Goal: Information Seeking & Learning: Compare options

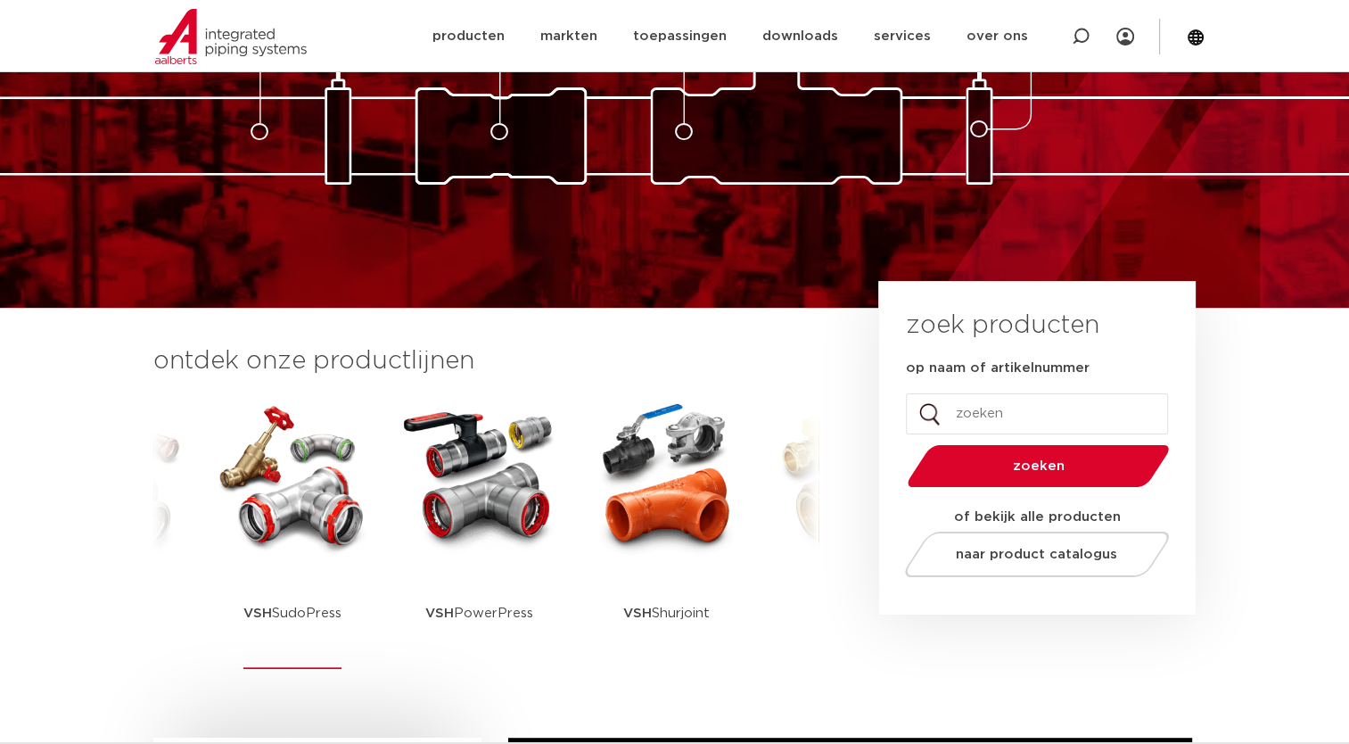
scroll to position [357, 0]
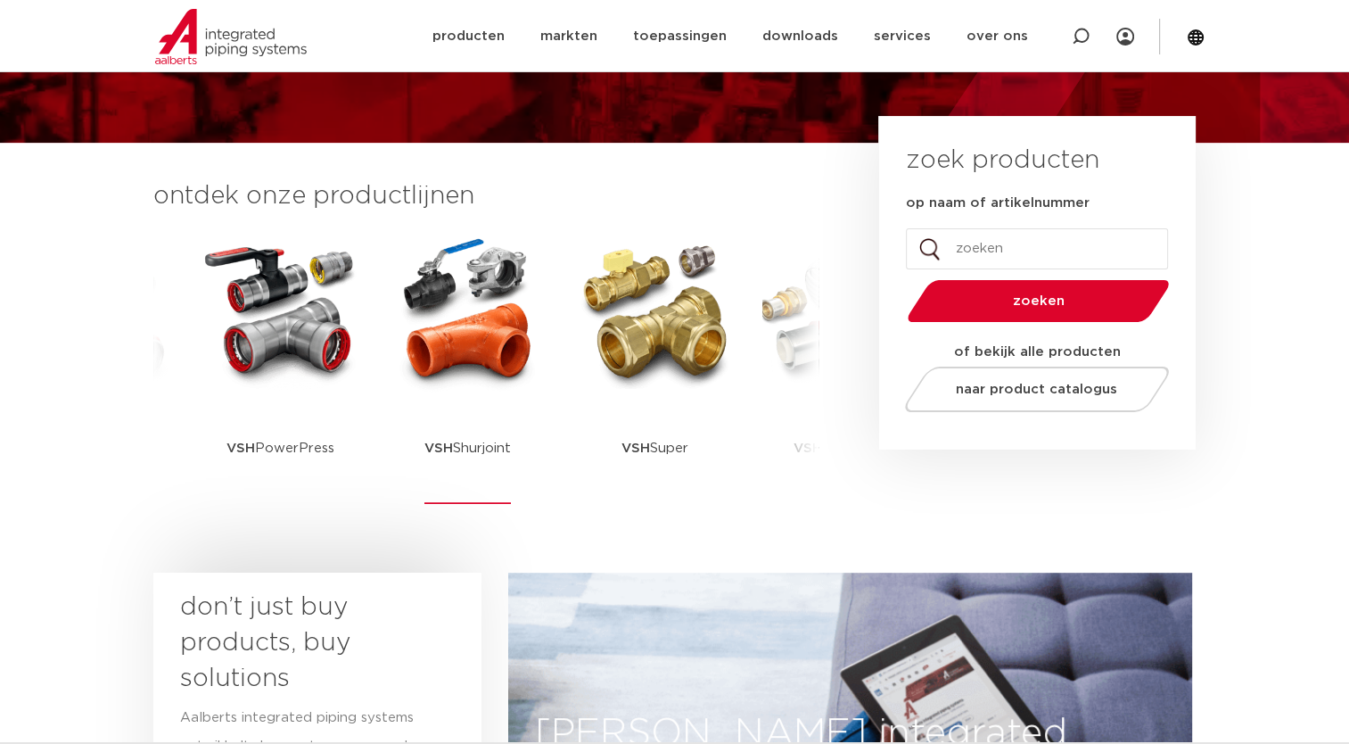
click at [455, 445] on p "VSH Shurjoint" at bounding box center [467, 447] width 86 height 111
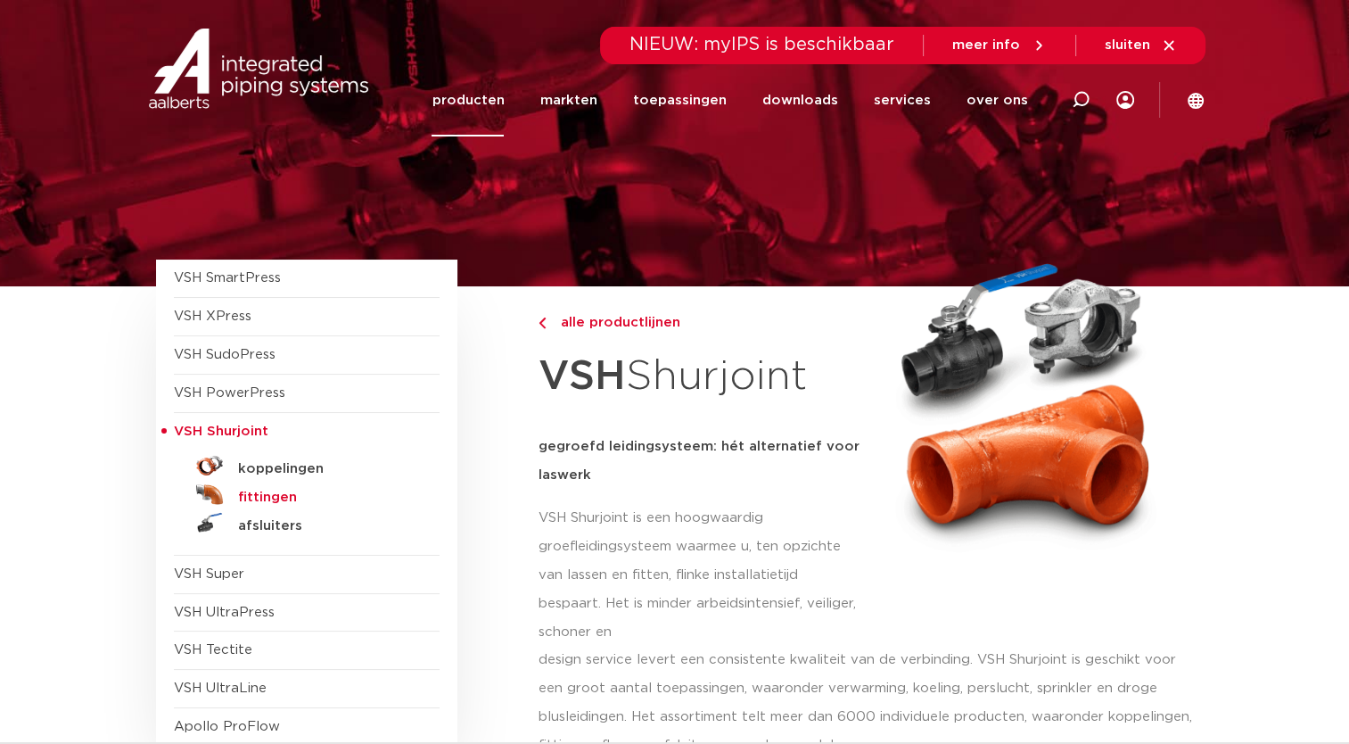
click at [262, 498] on h5 "fittingen" at bounding box center [326, 498] width 177 height 16
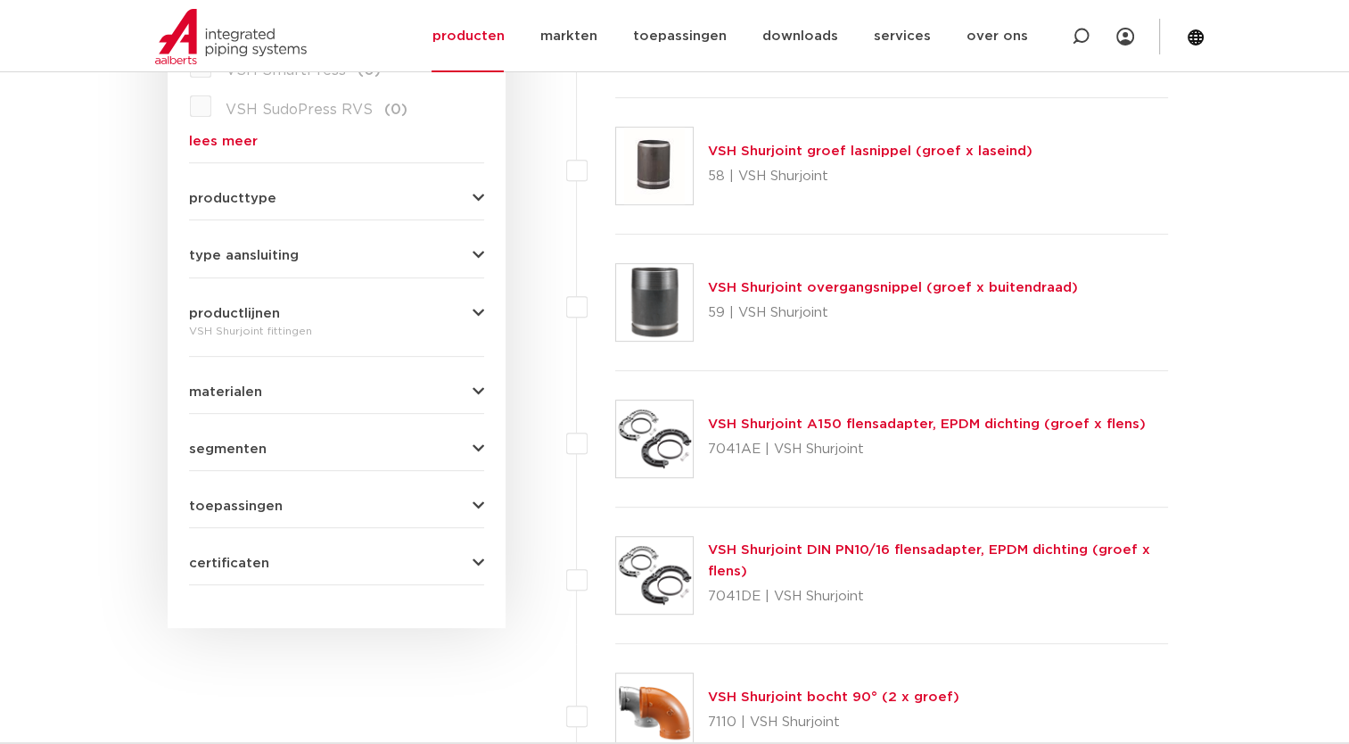
scroll to position [621, 0]
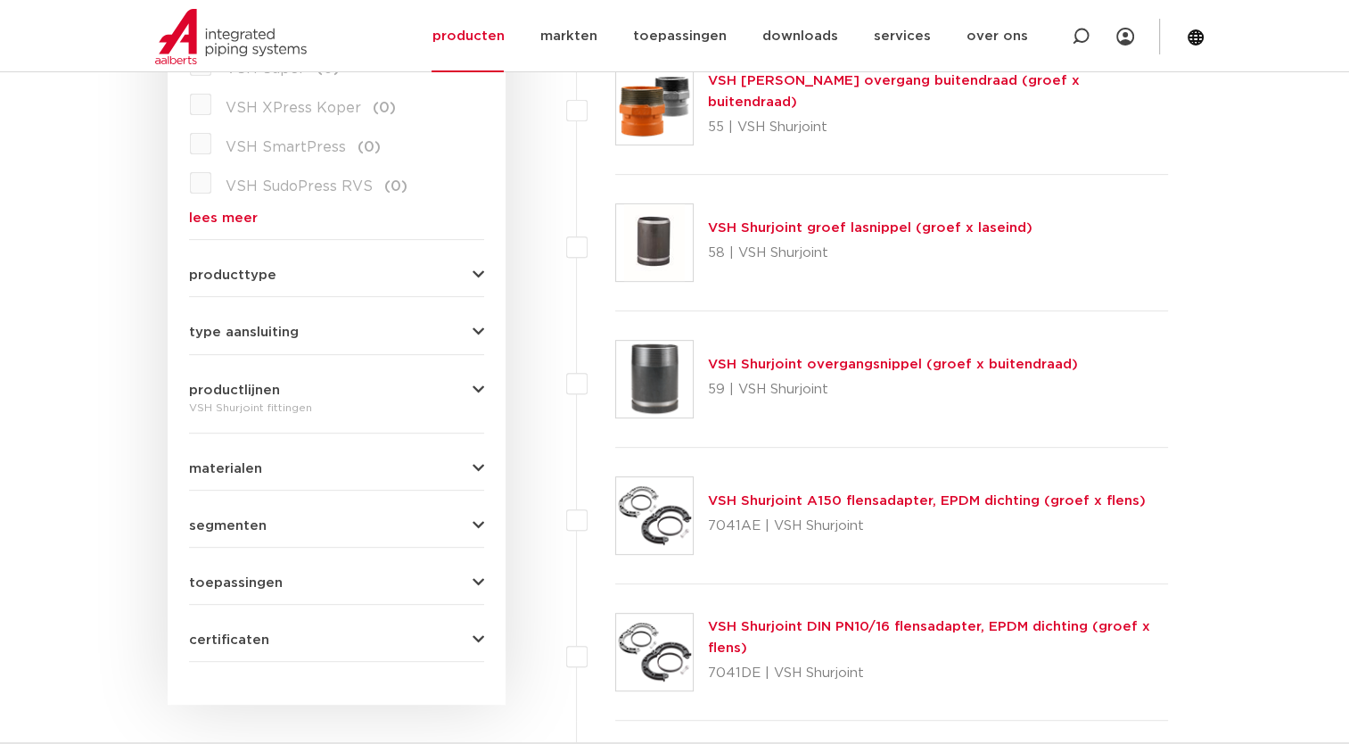
click at [781, 500] on link "VSH Shurjoint A150 flensadapter, EPDM dichting (groef x flens)" at bounding box center [927, 500] width 438 height 13
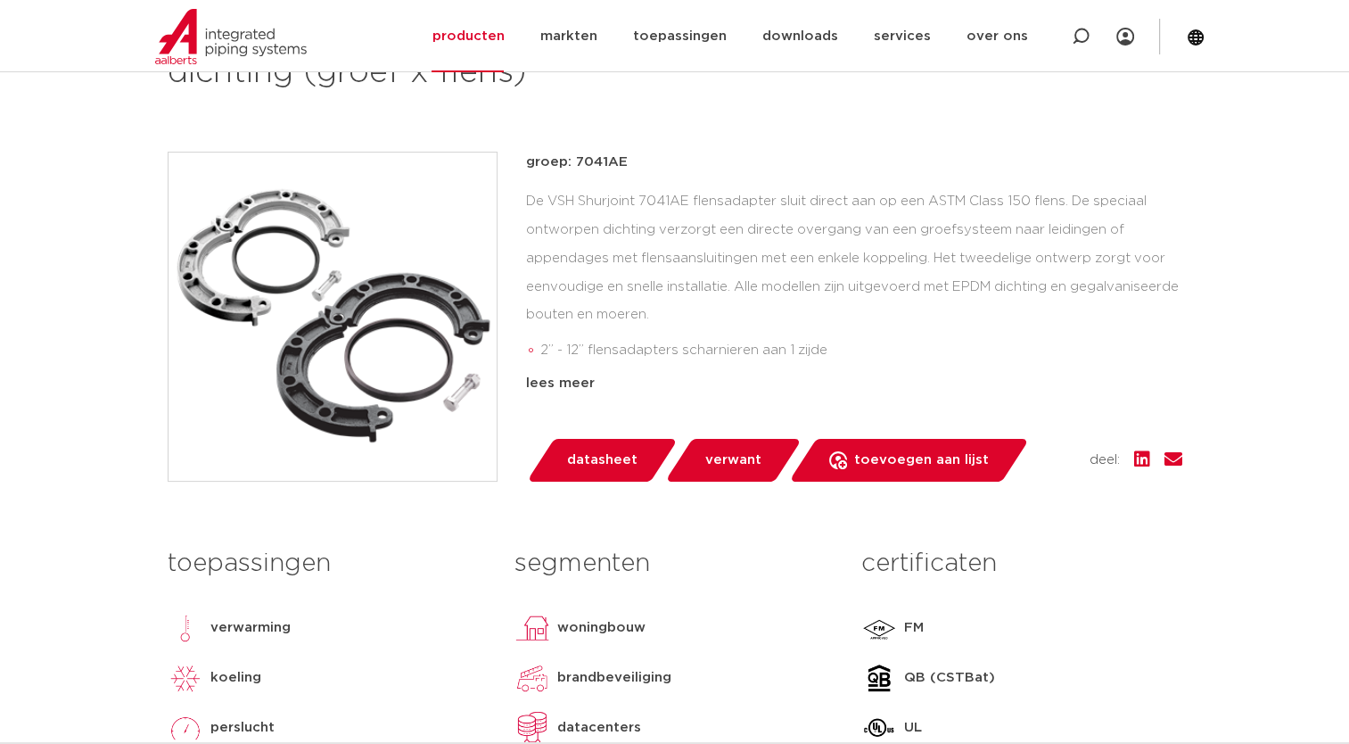
scroll to position [357, 0]
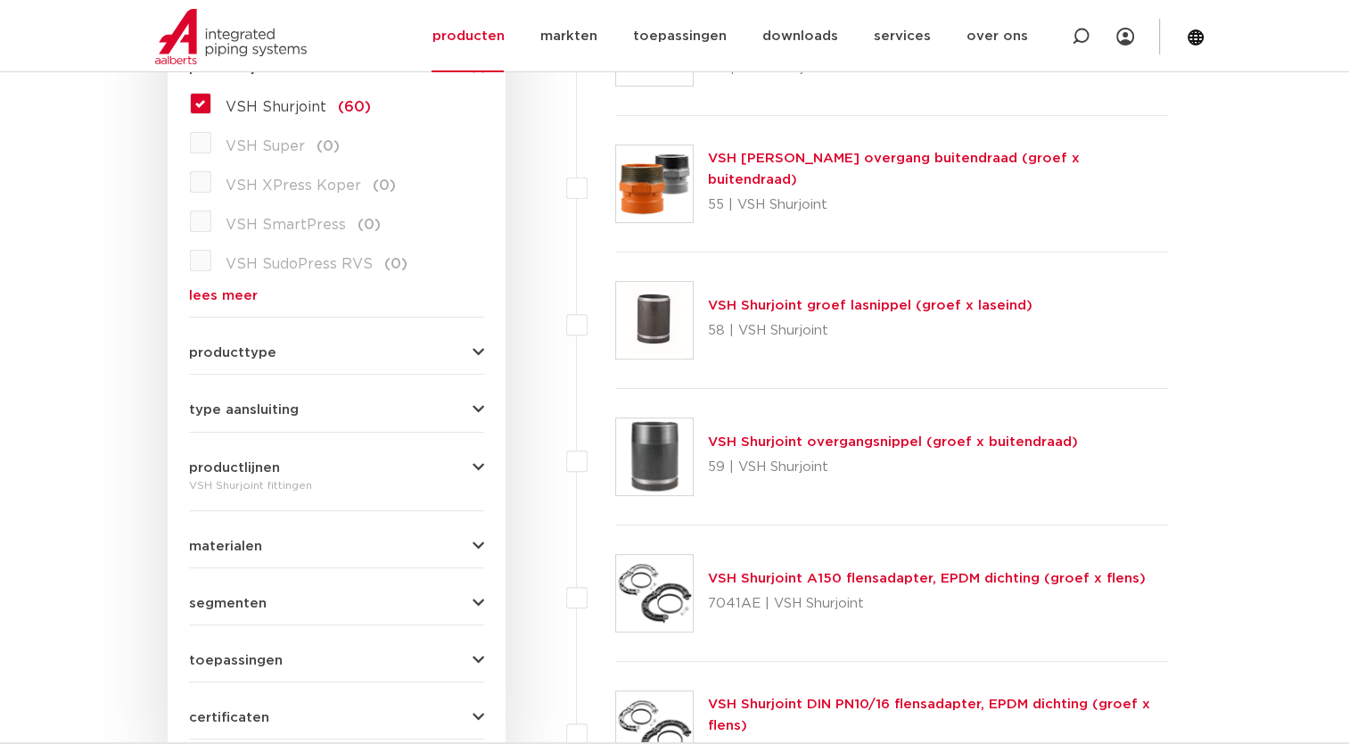
scroll to position [542, 0]
click at [849, 164] on link "VSH [PERSON_NAME] overgang buitendraad (groef x buitendraad)" at bounding box center [894, 169] width 372 height 35
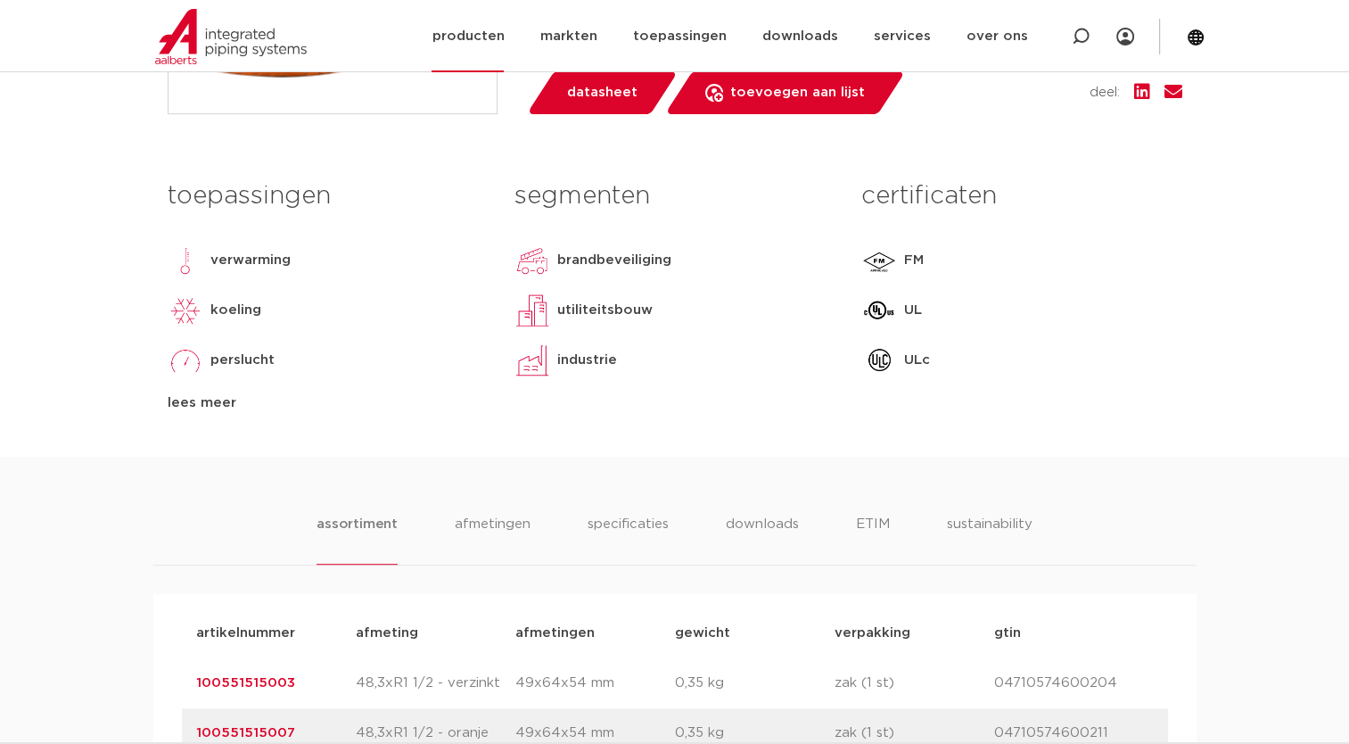
scroll to position [713, 0]
